Goal: Information Seeking & Learning: Find specific page/section

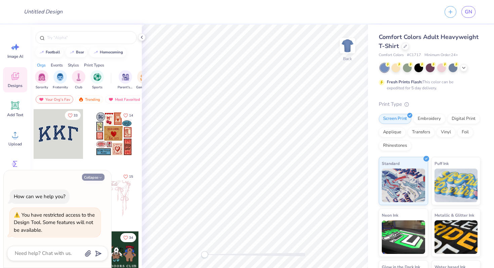
click at [102, 177] on icon "button" at bounding box center [101, 178] width 4 height 4
type textarea "x"
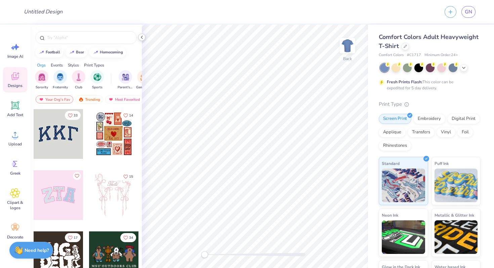
click at [141, 38] on icon at bounding box center [141, 37] width 5 height 5
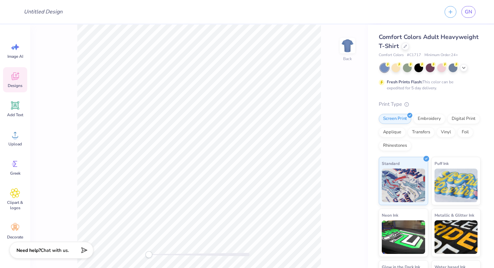
click at [368, 13] on div "Design Title" at bounding box center [226, 12] width 416 height 24
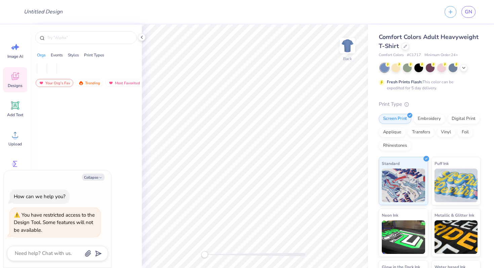
type textarea "x"
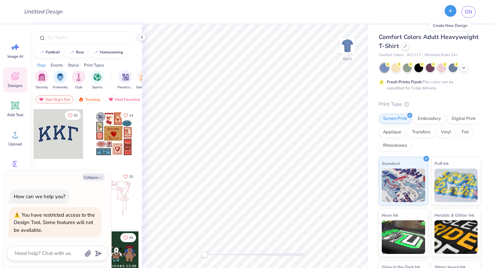
click at [451, 14] on button "button" at bounding box center [451, 11] width 12 height 12
click at [142, 39] on icon at bounding box center [141, 37] width 5 height 5
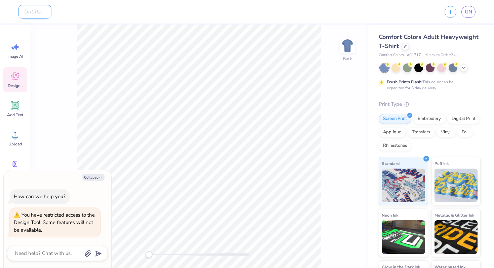
click at [51, 13] on input "Design Title" at bounding box center [34, 11] width 33 height 13
click at [92, 176] on button "Collapse" at bounding box center [93, 177] width 23 height 7
type textarea "x"
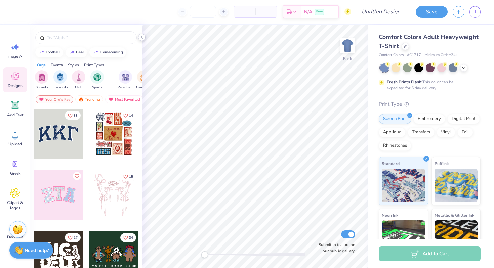
click at [142, 38] on polyline at bounding box center [141, 37] width 1 height 3
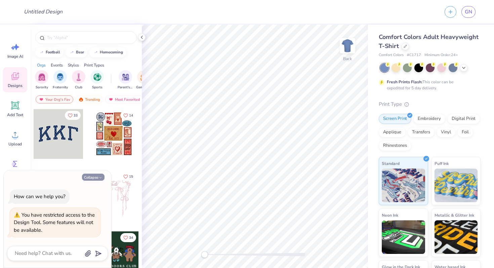
click at [89, 177] on button "Collapse" at bounding box center [93, 177] width 23 height 7
type textarea "x"
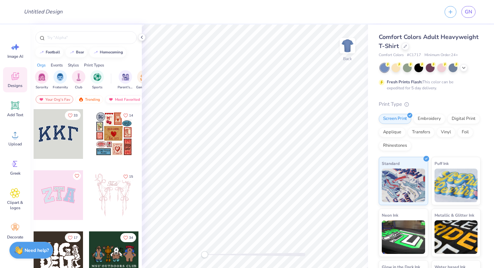
scroll to position [0, 39]
click at [86, 39] on input "text" at bounding box center [89, 37] width 86 height 7
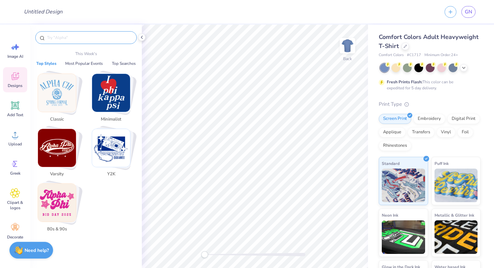
paste input "Augusta University school logos"
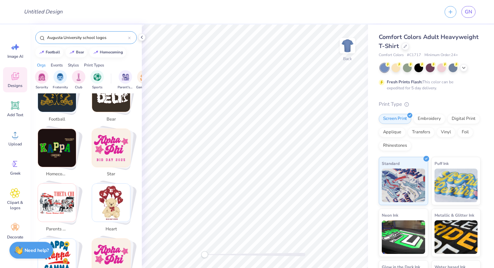
scroll to position [0, 0]
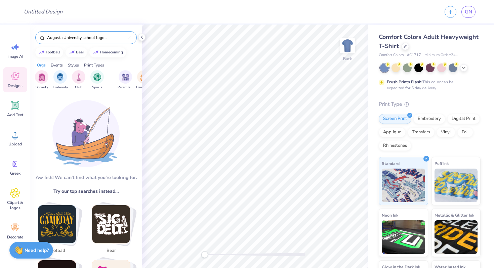
drag, startPoint x: 81, startPoint y: 38, endPoint x: 53, endPoint y: 38, distance: 27.6
click at [53, 38] on input "Augusta University school logos" at bounding box center [87, 37] width 82 height 7
type input "school logos"
click at [60, 78] on img "filter for Fraternity" at bounding box center [59, 77] width 7 height 8
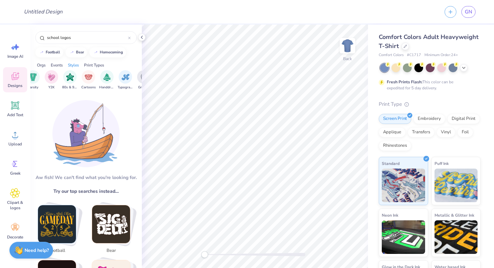
scroll to position [0, 400]
click at [38, 64] on div "Orgs" at bounding box center [41, 65] width 9 height 6
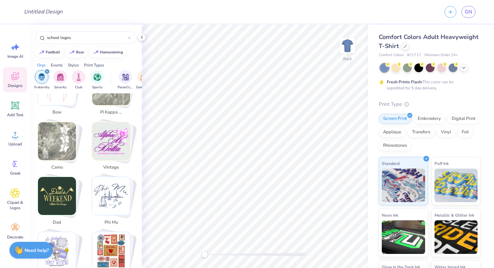
scroll to position [856, 0]
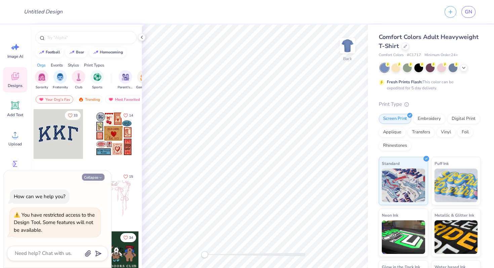
click at [90, 178] on button "Collapse" at bounding box center [93, 177] width 23 height 7
type textarea "x"
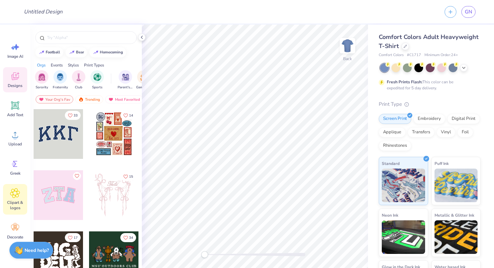
click at [16, 197] on icon at bounding box center [14, 193] width 9 height 9
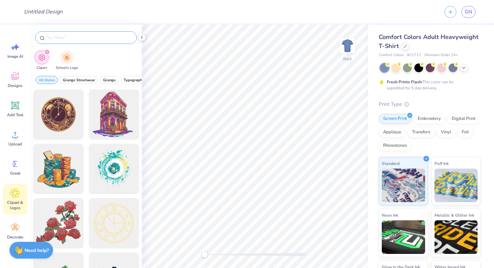
click at [88, 40] on input "text" at bounding box center [89, 37] width 86 height 7
paste input "Augusta"
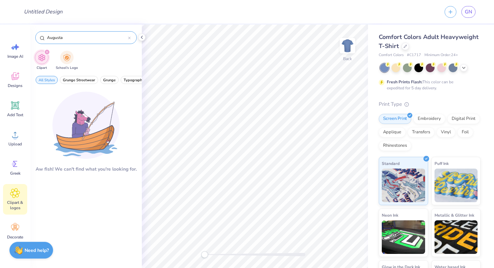
type input "Augusta"
click at [41, 37] on icon at bounding box center [42, 38] width 5 height 5
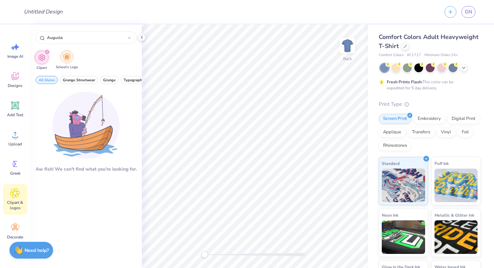
click at [68, 59] on img "filter for School's Logo" at bounding box center [66, 57] width 7 height 8
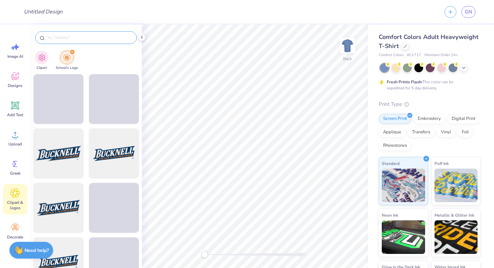
click at [63, 39] on input "text" at bounding box center [89, 37] width 86 height 7
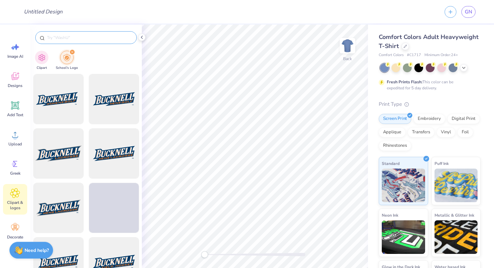
paste input "Augusta"
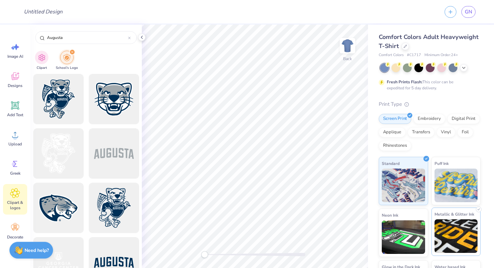
type input "Augusta"
click at [142, 36] on polyline at bounding box center [141, 37] width 1 height 3
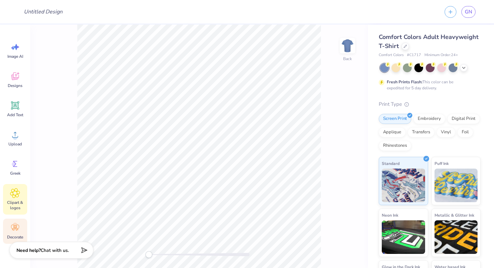
click at [18, 228] on icon at bounding box center [15, 228] width 10 height 10
